Goal: Task Accomplishment & Management: Use online tool/utility

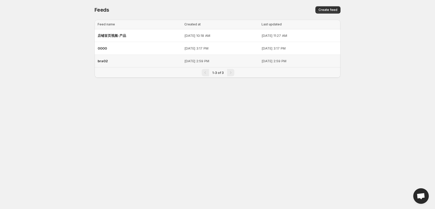
click at [108, 59] on div "bra02" at bounding box center [140, 60] width 84 height 9
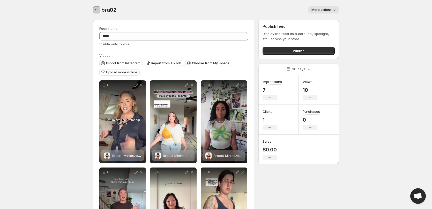
click at [93, 8] on button "Settings" at bounding box center [96, 9] width 7 height 7
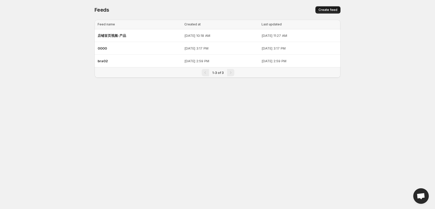
click at [328, 7] on button "Create feed" at bounding box center [327, 9] width 25 height 7
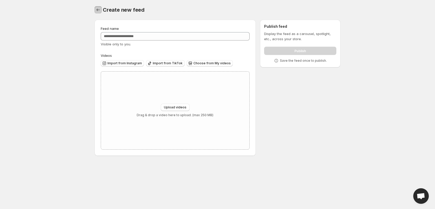
click at [95, 10] on icon "Settings" at bounding box center [97, 9] width 5 height 5
